Goal: Information Seeking & Learning: Learn about a topic

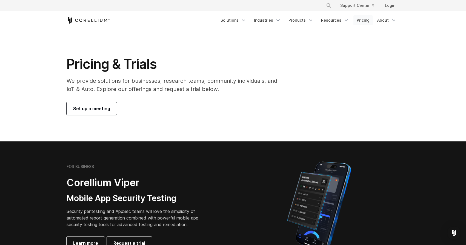
click at [363, 19] on link "Pricing" at bounding box center [363, 20] width 19 height 10
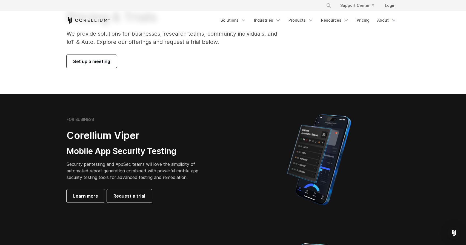
scroll to position [55, 0]
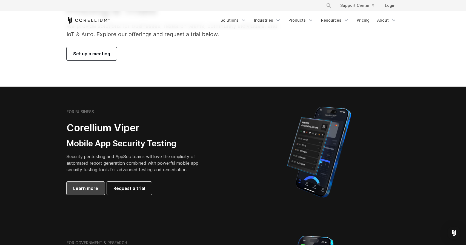
click at [86, 188] on span "Learn more" at bounding box center [85, 188] width 25 height 7
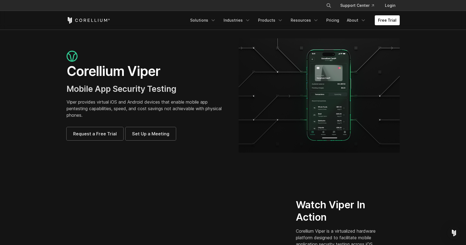
click at [92, 19] on icon "Corellium Home" at bounding box center [89, 20] width 44 height 7
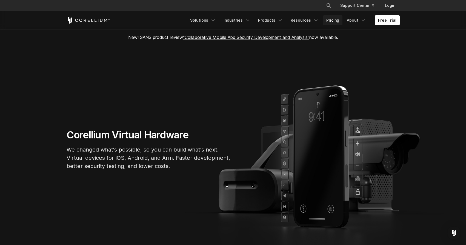
click at [333, 19] on link "Pricing" at bounding box center [332, 20] width 19 height 10
click at [331, 21] on link "Pricing" at bounding box center [332, 20] width 19 height 10
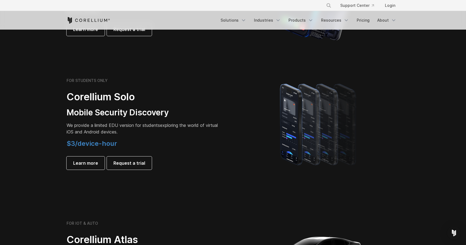
scroll to position [329, 0]
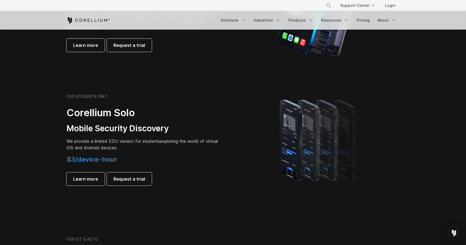
click at [216, 193] on section "FOR STUDENTS ONLY Corellium Solo Mobile Security Discovery We provide a limited…" at bounding box center [233, 139] width 466 height 131
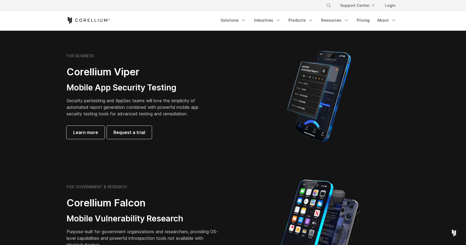
scroll to position [82, 0]
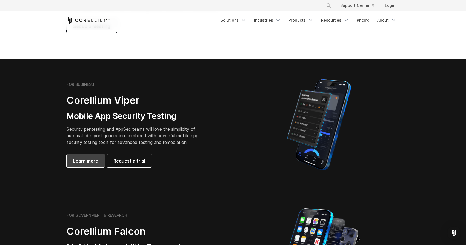
click at [89, 157] on link "Learn more" at bounding box center [86, 160] width 38 height 13
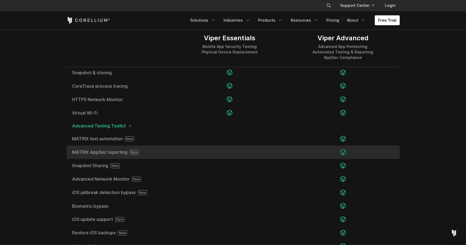
scroll to position [877, 0]
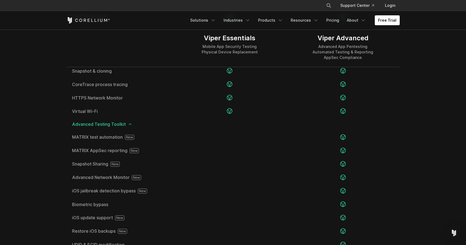
click at [123, 123] on span "Advanced Testing Toolkit" at bounding box center [233, 124] width 322 height 4
click at [128, 123] on link at bounding box center [130, 124] width 4 height 4
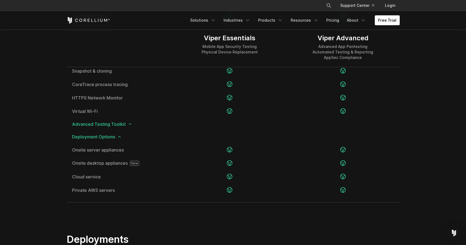
click at [129, 123] on icon at bounding box center [130, 124] width 4 height 4
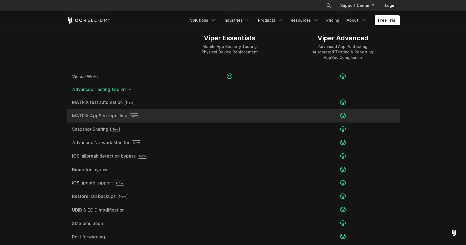
scroll to position [932, 0]
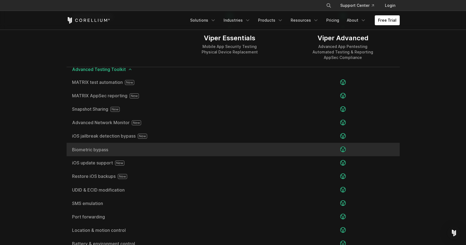
click at [174, 152] on div at bounding box center [229, 149] width 113 height 13
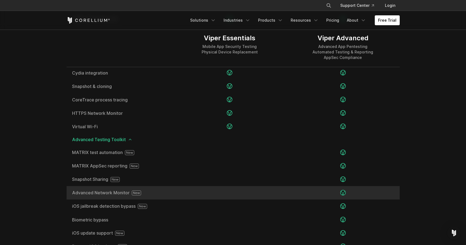
scroll to position [850, 0]
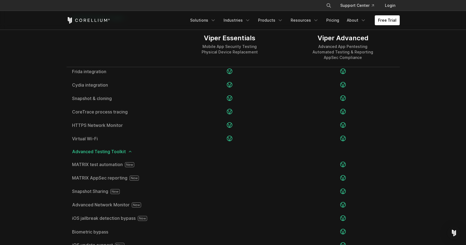
click at [104, 153] on span "Advanced Testing Toolkit" at bounding box center [233, 151] width 322 height 4
click at [133, 153] on span "Advanced Testing Toolkit" at bounding box center [233, 151] width 322 height 4
click at [131, 154] on icon at bounding box center [130, 151] width 4 height 4
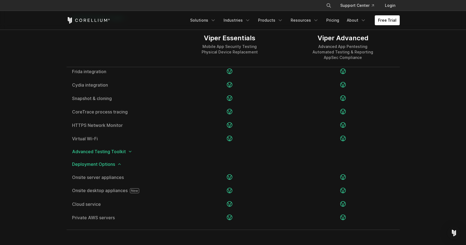
click at [121, 165] on icon at bounding box center [119, 164] width 4 height 4
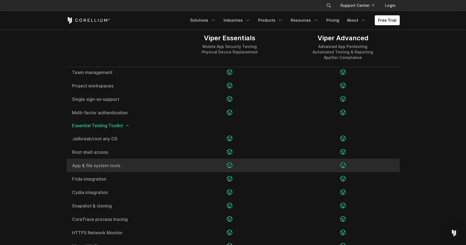
scroll to position [740, 0]
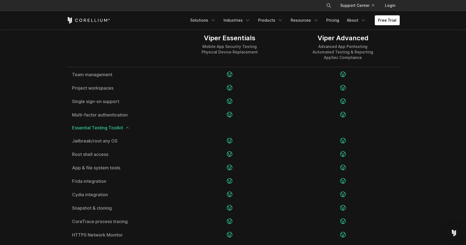
click at [126, 129] on icon at bounding box center [127, 128] width 4 height 4
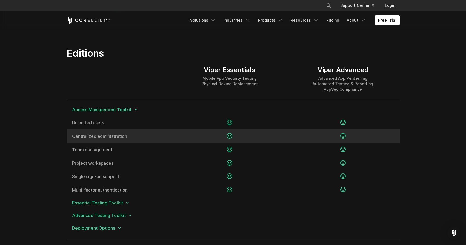
scroll to position [658, 0]
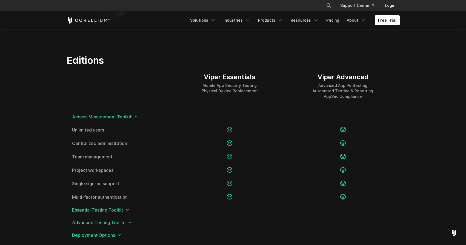
click at [135, 117] on polyline at bounding box center [136, 116] width 2 height 1
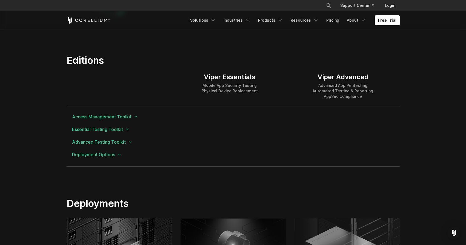
click at [134, 117] on icon at bounding box center [136, 117] width 4 height 4
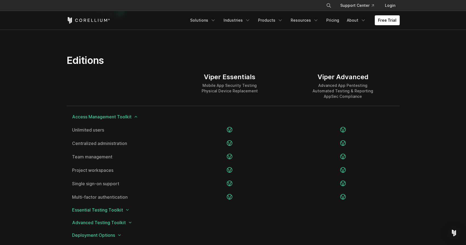
click at [127, 211] on icon at bounding box center [127, 210] width 4 height 4
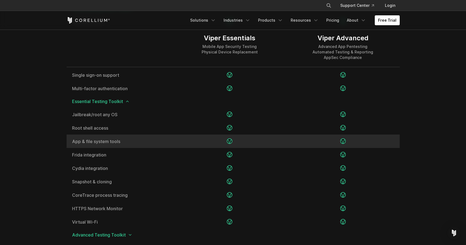
scroll to position [768, 0]
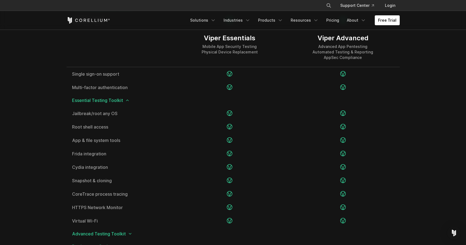
click at [128, 233] on icon at bounding box center [130, 234] width 4 height 4
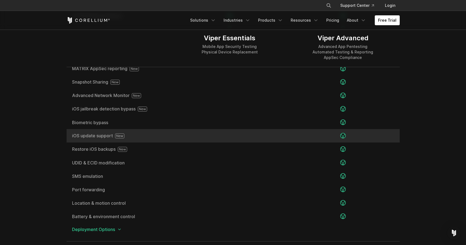
scroll to position [960, 0]
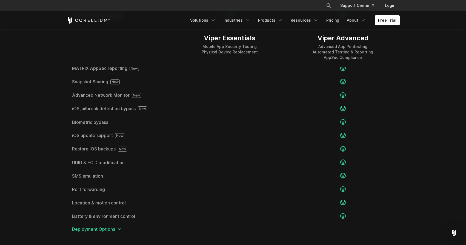
click at [120, 230] on icon at bounding box center [119, 229] width 4 height 4
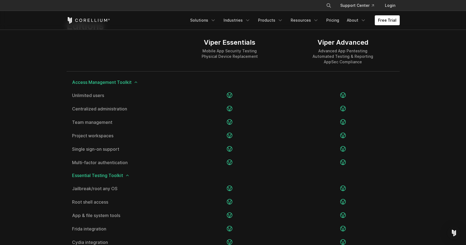
scroll to position [686, 0]
